Goal: Information Seeking & Learning: Learn about a topic

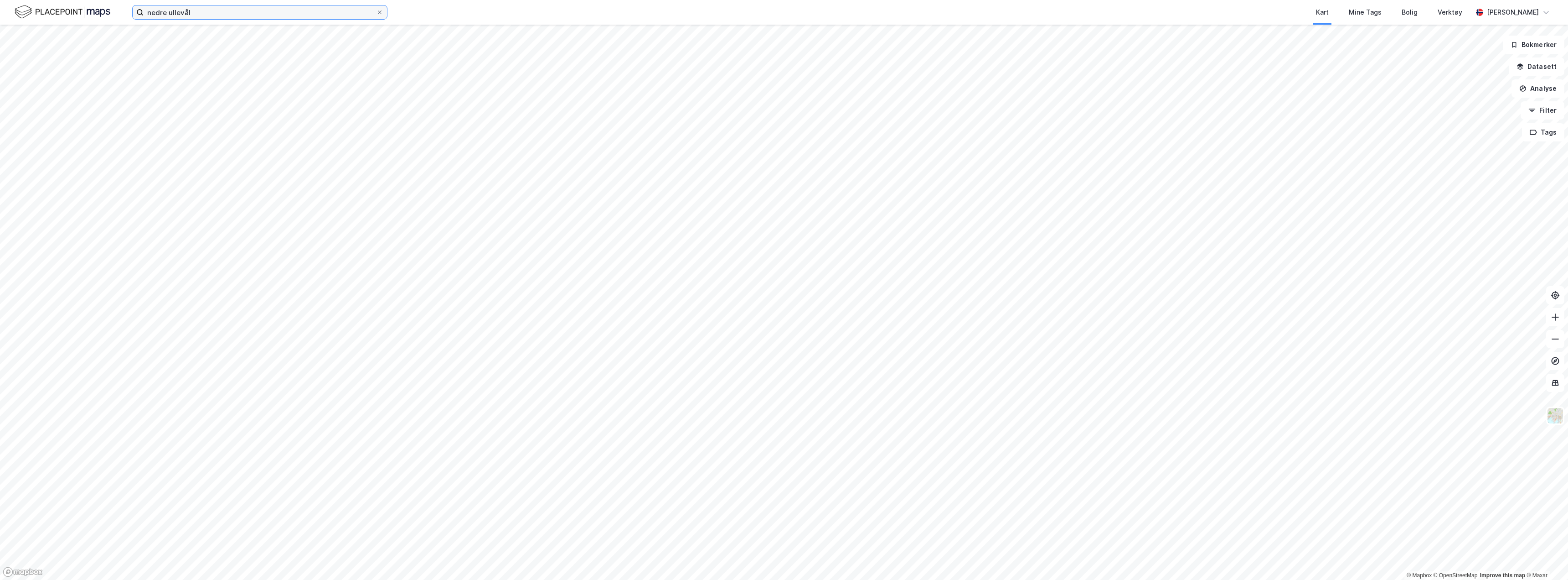
drag, startPoint x: 190, startPoint y: 12, endPoint x: 38, endPoint y: -15, distance: 154.4
click at [38, 0] on html "nedre ullevål Kart Mine Tags Bolig Verktøy [PERSON_NAME] © Mapbox © OpenStreetM…" at bounding box center [784, 290] width 1568 height 580
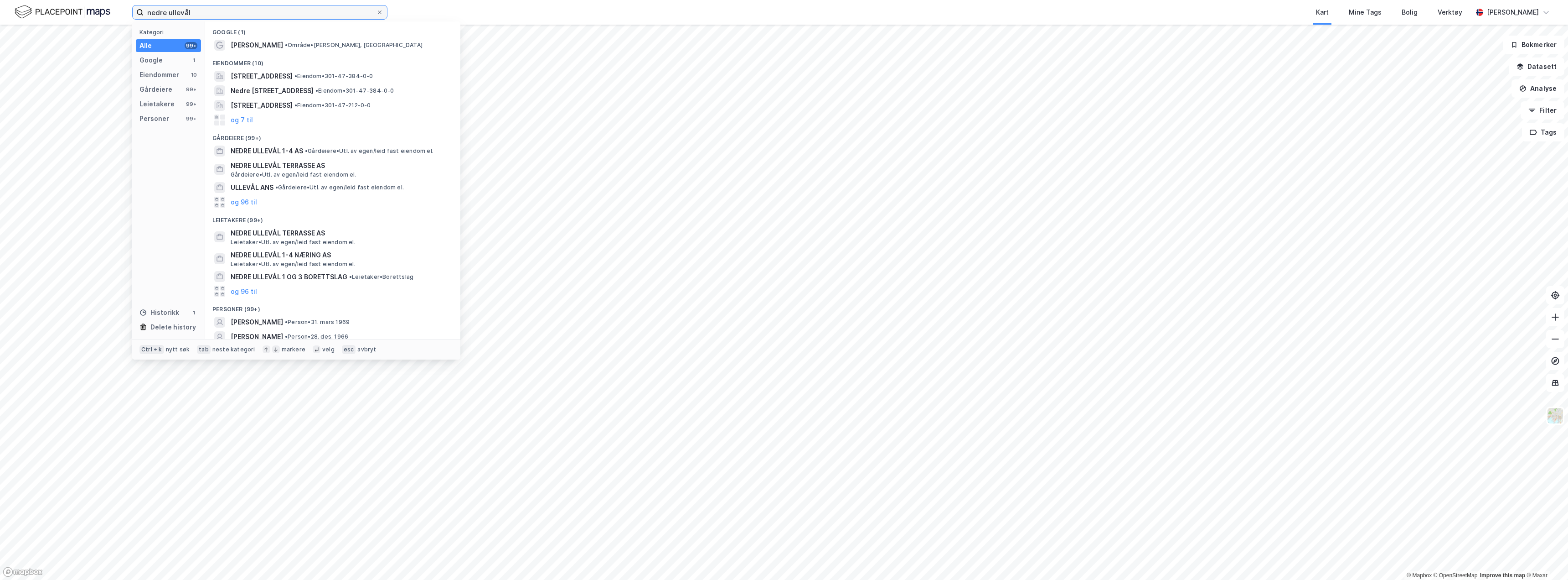
type input "a"
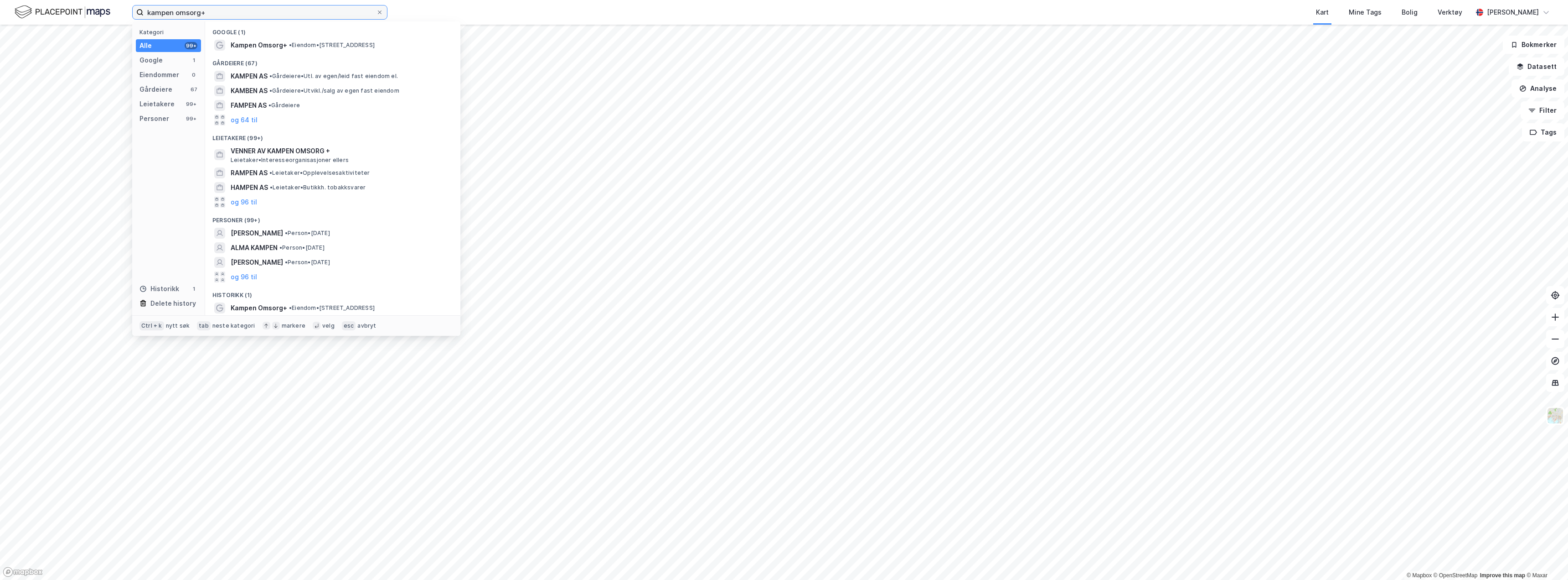
type input "kampen omsorg+"
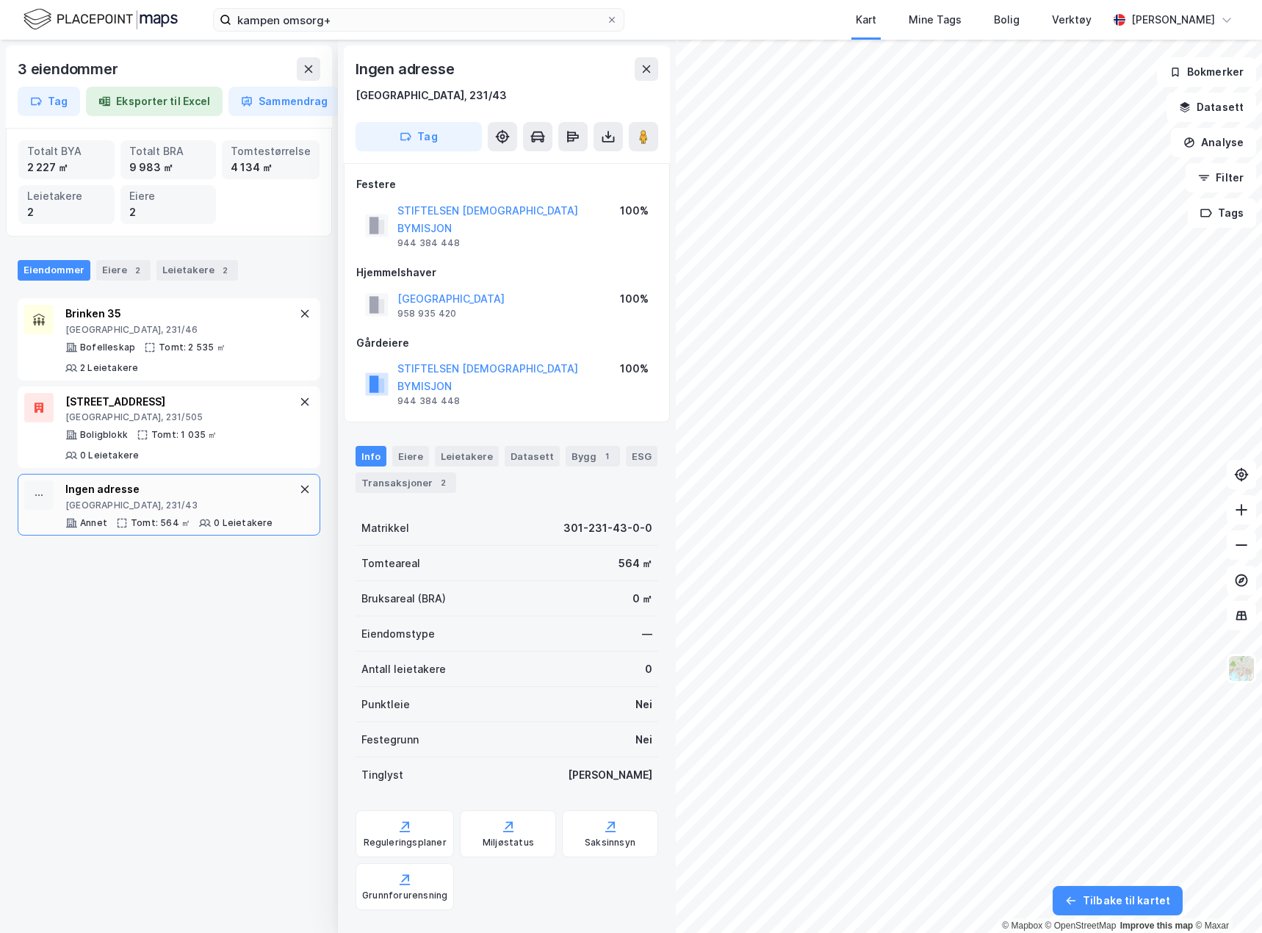
click at [186, 677] on div "3 eiendommer Tag Eksporter til Excel Sammendrag Totalt BYA 2 227 ㎡ Totalt BRA 9…" at bounding box center [169, 486] width 338 height 893
